Goal: Book appointment/travel/reservation

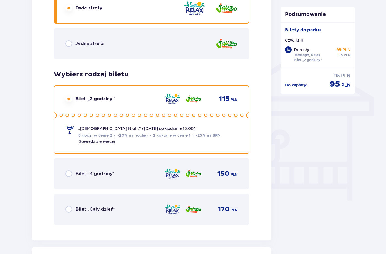
scroll to position [424, 0]
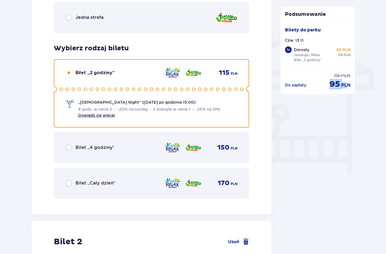
drag, startPoint x: 329, startPoint y: 84, endPoint x: 355, endPoint y: 86, distance: 26.7
click at [353, 85] on div "Do zapłaty : cena regularna 115 PLN cena po obniżce 95 PLN" at bounding box center [317, 78] width 74 height 21
click at [69, 181] on input "radio" at bounding box center [68, 182] width 7 height 7
radio input "true"
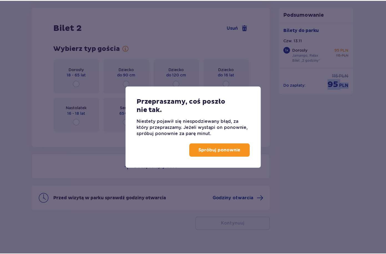
scroll to position [638, 0]
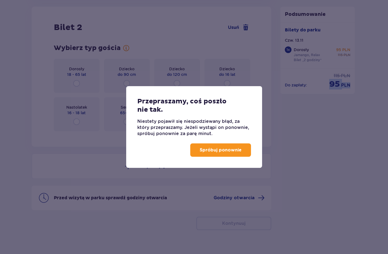
click at [214, 154] on button "Spróbuj ponownie" at bounding box center [220, 149] width 61 height 13
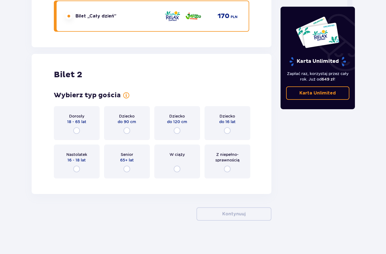
scroll to position [591, 0]
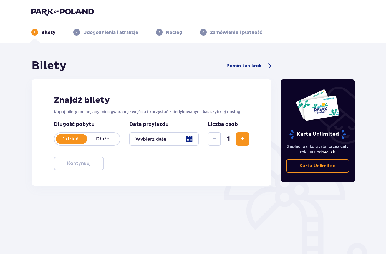
click at [238, 139] on button "Zwiększ" at bounding box center [242, 138] width 13 height 13
click at [190, 139] on div at bounding box center [164, 138] width 70 height 13
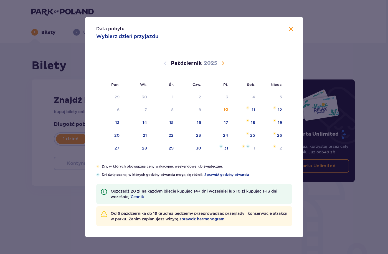
click at [222, 62] on span "Następny miesiąc" at bounding box center [223, 63] width 7 height 7
click at [201, 120] on div "13" at bounding box center [190, 122] width 27 height 12
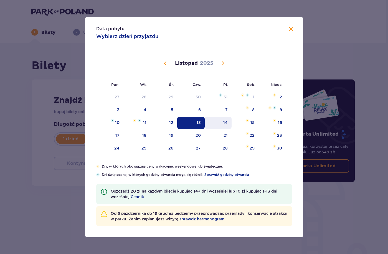
click at [224, 121] on div "14" at bounding box center [225, 123] width 4 height 6
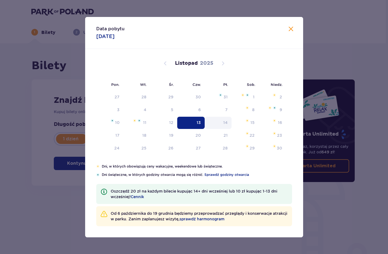
type input "[DATE]"
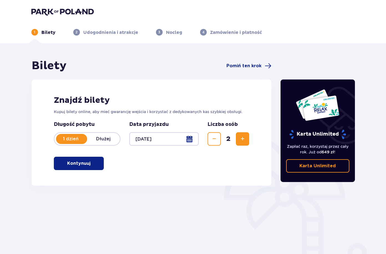
click at [69, 161] on p "Kontynuuj" at bounding box center [78, 163] width 23 height 6
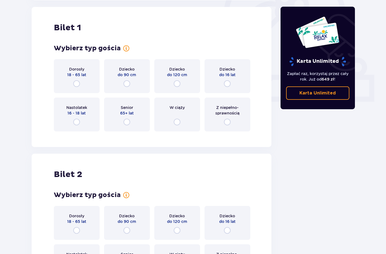
scroll to position [185, 0]
click at [77, 82] on input "radio" at bounding box center [76, 83] width 7 height 7
radio input "true"
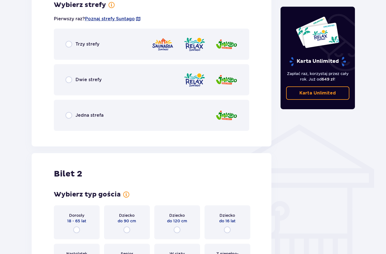
scroll to position [311, 0]
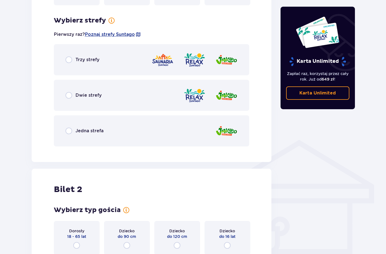
click at [68, 95] on input "radio" at bounding box center [68, 95] width 7 height 7
radio input "true"
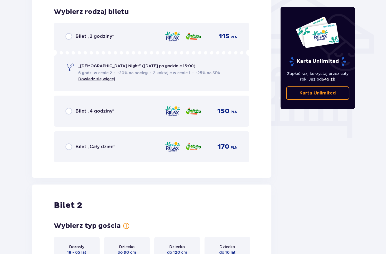
scroll to position [462, 0]
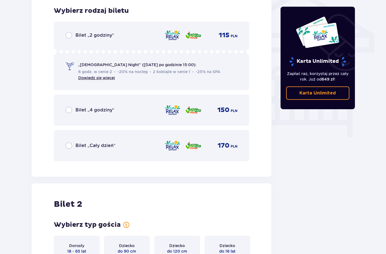
click at [67, 143] on input "radio" at bounding box center [68, 145] width 7 height 7
radio input "true"
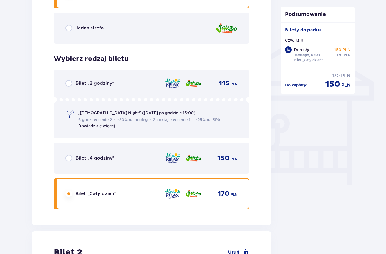
scroll to position [394, 0]
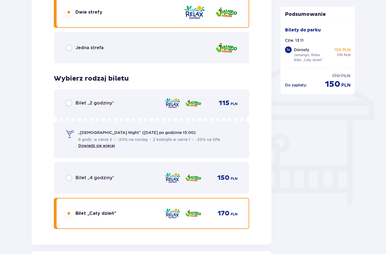
click at [69, 102] on input "radio" at bounding box center [68, 103] width 7 height 7
radio input "true"
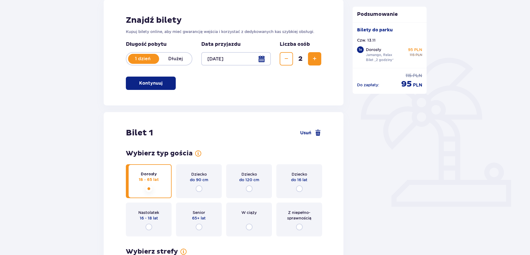
scroll to position [0, 0]
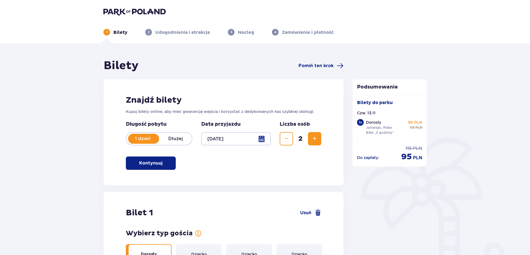
click at [260, 138] on div at bounding box center [236, 138] width 70 height 13
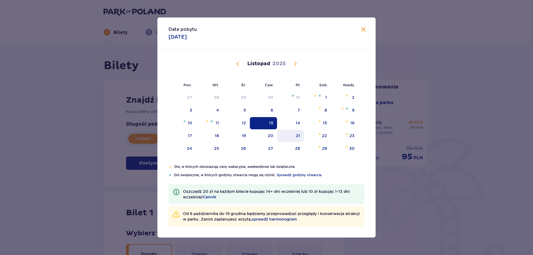
drag, startPoint x: 290, startPoint y: 124, endPoint x: 282, endPoint y: 136, distance: 14.6
click at [290, 123] on div "14" at bounding box center [290, 123] width 27 height 12
type input "[DATE]"
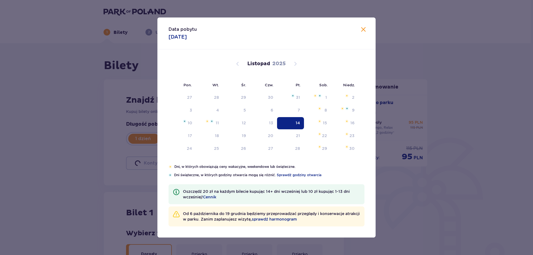
click at [269, 122] on div "Data przyjazdu [DATE]" at bounding box center [236, 133] width 70 height 24
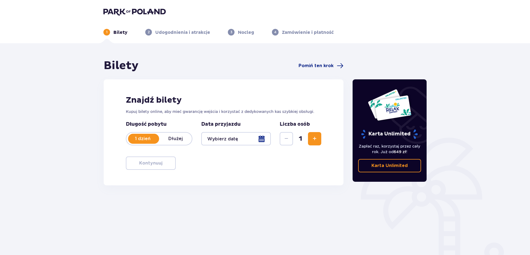
click at [262, 139] on div at bounding box center [236, 138] width 70 height 13
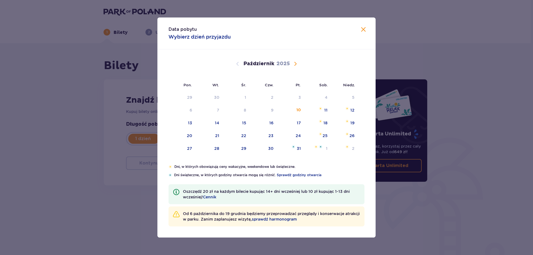
click at [365, 28] on span "Zamknij" at bounding box center [363, 29] width 7 height 7
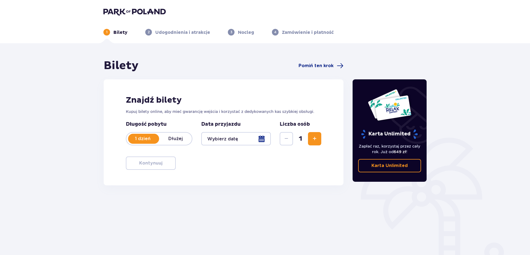
click at [262, 138] on div at bounding box center [236, 138] width 70 height 13
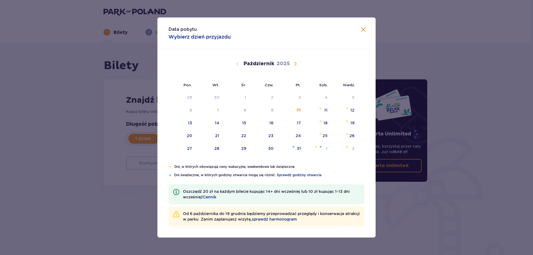
click at [295, 64] on span "Następny miesiąc" at bounding box center [295, 63] width 7 height 7
click at [295, 119] on div "14" at bounding box center [290, 123] width 27 height 12
type input "[DATE]"
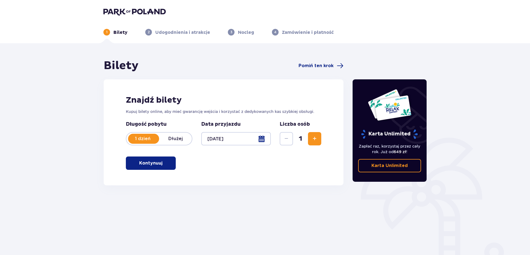
click at [311, 137] on button "Zwiększ" at bounding box center [314, 138] width 13 height 13
click at [139, 161] on p "Kontynuuj" at bounding box center [150, 163] width 23 height 6
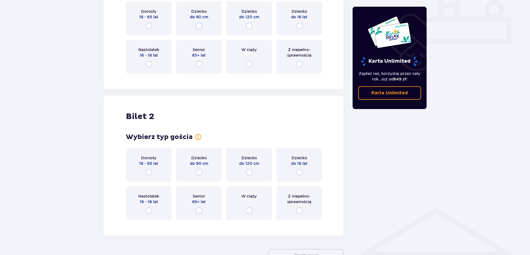
scroll to position [53, 0]
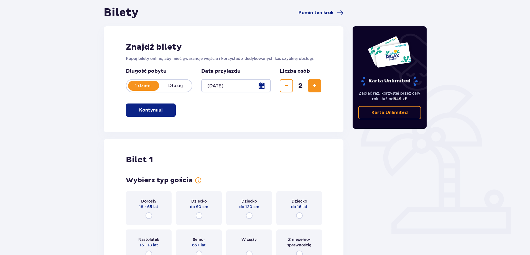
click at [149, 213] on input "radio" at bounding box center [149, 215] width 7 height 7
radio input "true"
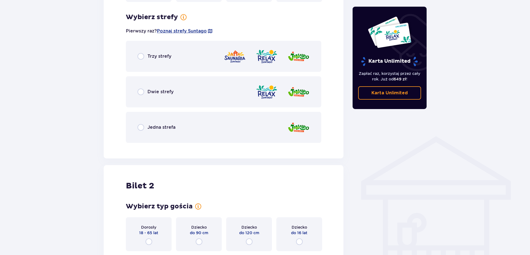
scroll to position [321, 0]
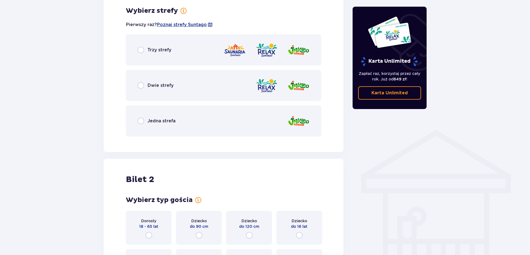
click at [139, 86] on input "radio" at bounding box center [141, 85] width 7 height 7
radio input "true"
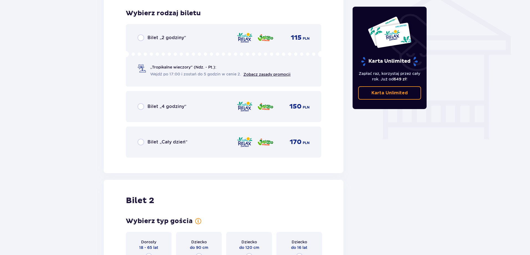
scroll to position [462, 0]
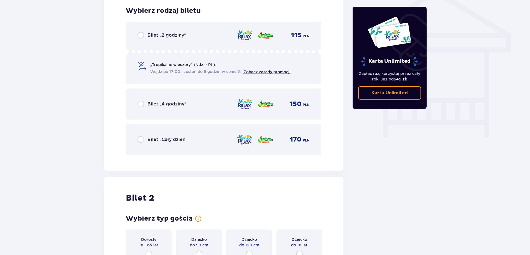
click at [143, 40] on div "Bilet „2 godziny” 115 PLN „Tropikalne wieczory" (Ndz. - Pt.): Wejdź po 17:00 i …" at bounding box center [224, 53] width 196 height 62
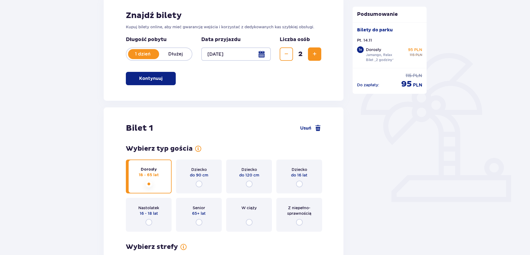
scroll to position [63, 0]
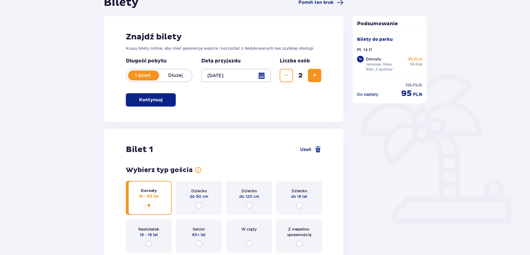
click at [168, 77] on p "Dłużej" at bounding box center [175, 75] width 33 height 6
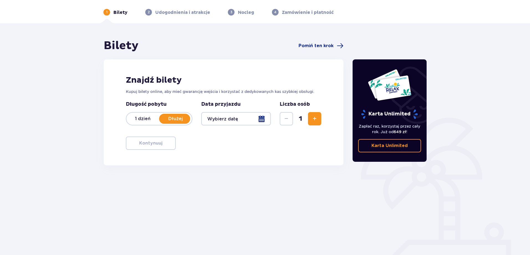
scroll to position [28, 0]
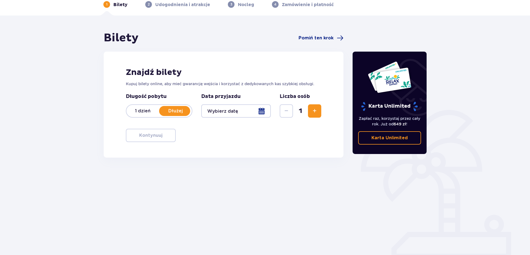
click at [259, 109] on div at bounding box center [236, 110] width 70 height 13
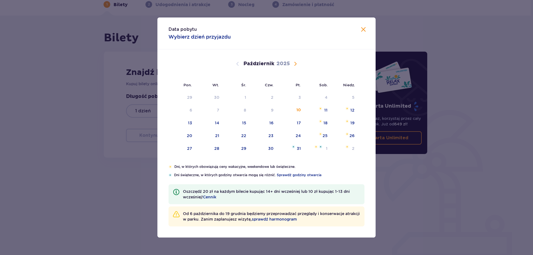
click at [296, 63] on span "Następny miesiąc" at bounding box center [295, 63] width 7 height 7
click at [274, 123] on div "13" at bounding box center [263, 123] width 27 height 12
click at [295, 121] on div "14" at bounding box center [290, 123] width 27 height 12
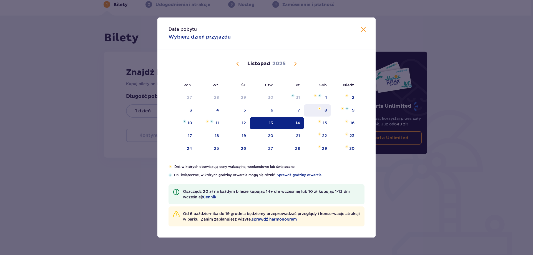
type input "[DATE] - [DATE]"
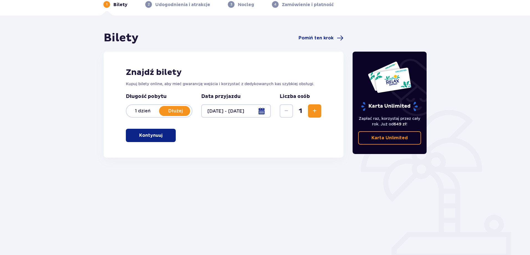
click at [313, 109] on span "Zwiększ" at bounding box center [314, 111] width 7 height 7
click at [161, 136] on span "button" at bounding box center [163, 135] width 7 height 7
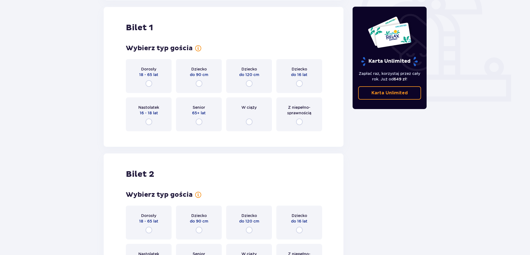
scroll to position [185, 0]
click at [150, 80] on div "Dorosły 18 - 65 lat" at bounding box center [149, 76] width 46 height 34
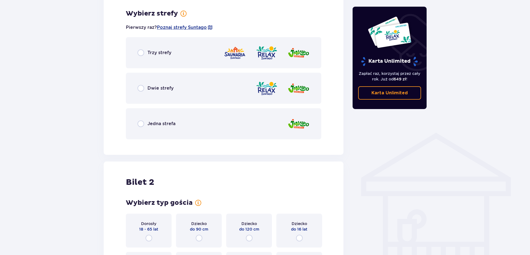
scroll to position [321, 0]
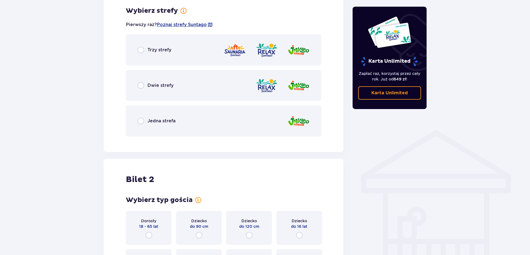
click at [140, 85] on input "radio" at bounding box center [141, 85] width 7 height 7
radio input "true"
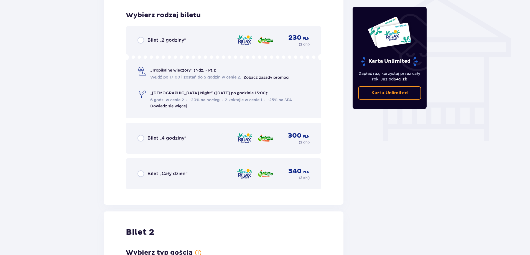
scroll to position [462, 0]
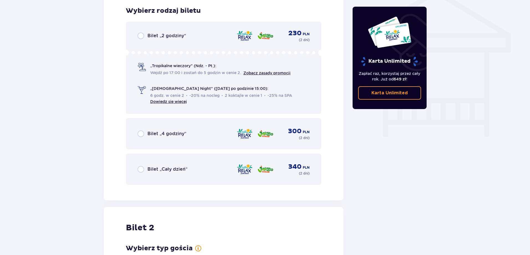
click at [143, 33] on input "radio" at bounding box center [141, 35] width 7 height 7
radio input "true"
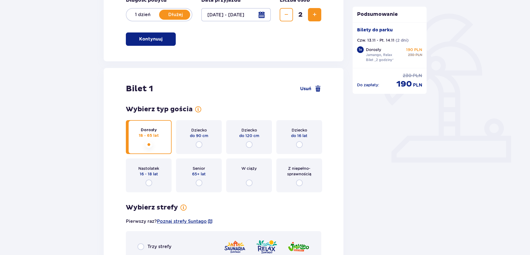
scroll to position [0, 0]
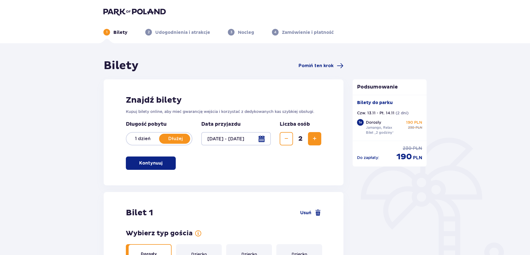
click at [265, 138] on div at bounding box center [236, 138] width 70 height 13
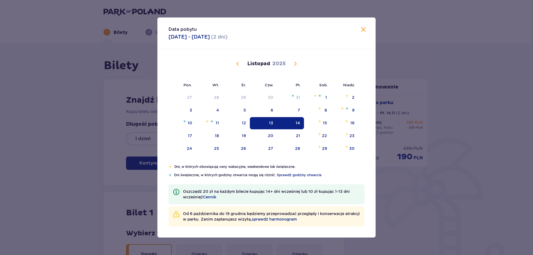
click at [262, 121] on div "13" at bounding box center [263, 123] width 27 height 12
click at [361, 29] on span "Zamknij" at bounding box center [363, 29] width 7 height 7
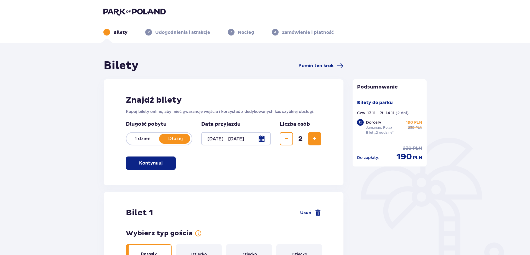
click at [174, 139] on p "Dłużej" at bounding box center [175, 139] width 33 height 6
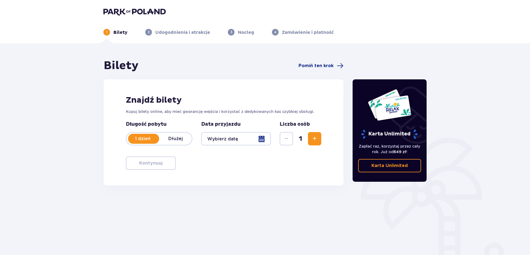
click at [263, 139] on div at bounding box center [236, 138] width 70 height 13
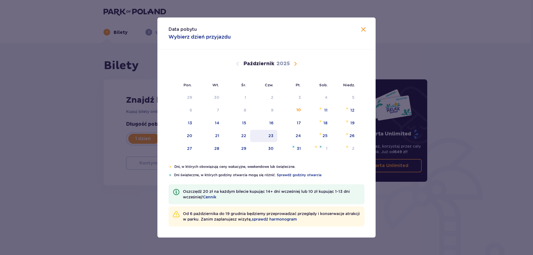
click at [273, 136] on div "23" at bounding box center [270, 136] width 5 height 6
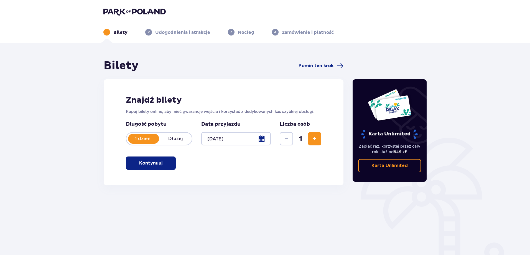
click at [264, 140] on div at bounding box center [236, 138] width 70 height 13
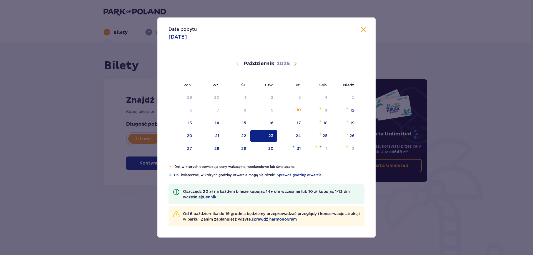
click at [292, 64] on span "Następny miesiąc" at bounding box center [295, 63] width 7 height 7
click at [272, 122] on div "13" at bounding box center [271, 123] width 4 height 6
type input "[DATE]"
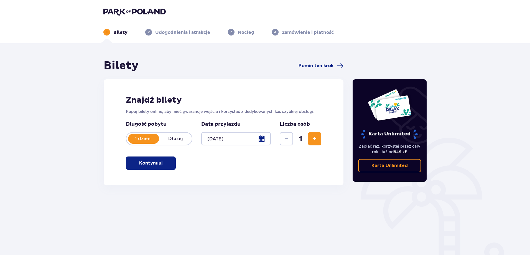
click at [315, 135] on span "Zwiększ" at bounding box center [314, 138] width 7 height 7
click at [145, 163] on p "Kontynuuj" at bounding box center [150, 163] width 23 height 6
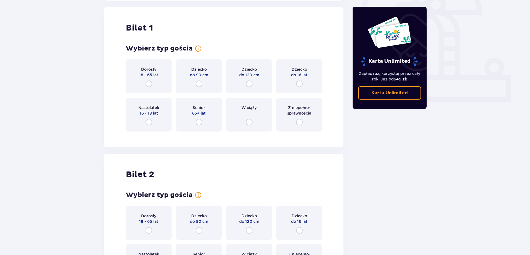
scroll to position [185, 0]
click at [148, 82] on input "radio" at bounding box center [149, 83] width 7 height 7
radio input "true"
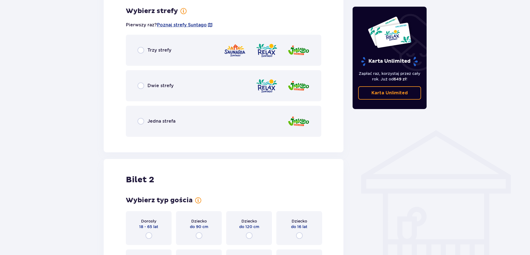
scroll to position [321, 0]
click at [141, 85] on input "radio" at bounding box center [141, 85] width 7 height 7
radio input "true"
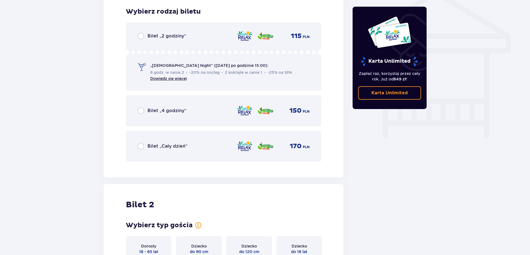
scroll to position [462, 0]
click at [140, 36] on input "radio" at bounding box center [141, 35] width 7 height 7
radio input "true"
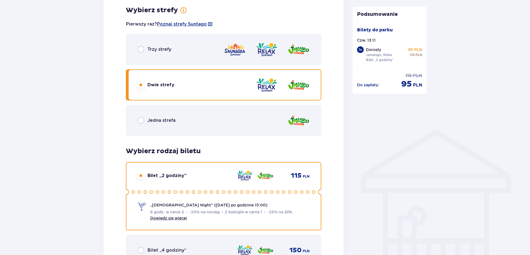
scroll to position [258, 0]
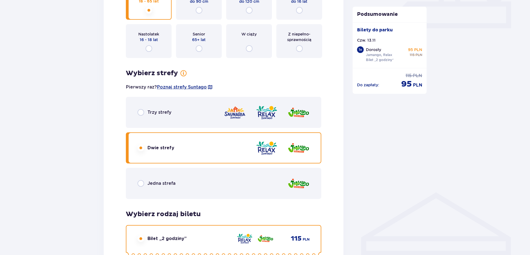
click at [70, 205] on div "Bilety Pomiń ten krok Znajdź bilety Kupuj bilety online, aby mieć gwarancję wej…" at bounding box center [265, 185] width 530 height 801
